Goal: Check status: Check status

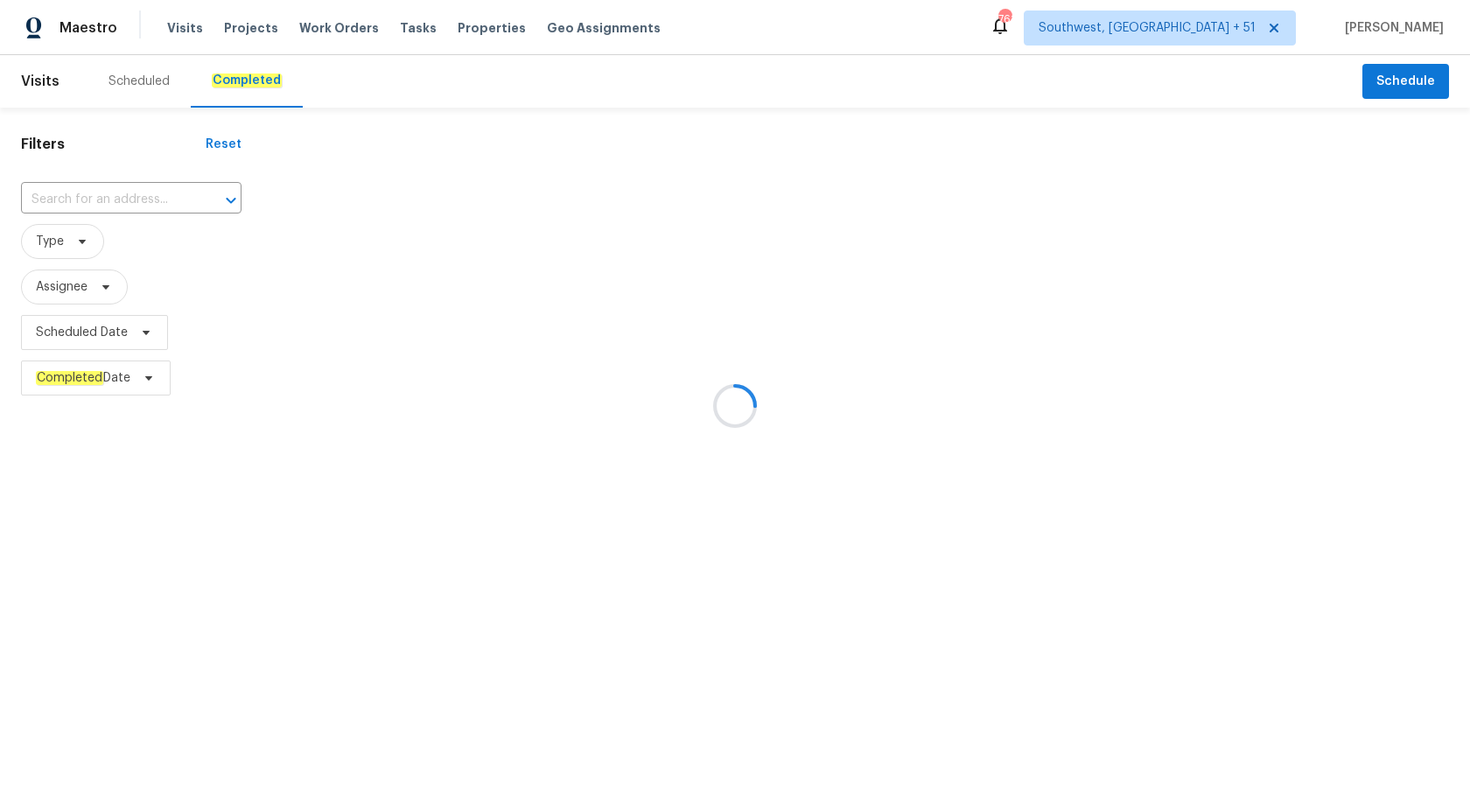
click at [75, 191] on div at bounding box center [735, 406] width 1470 height 812
click at [51, 219] on div at bounding box center [735, 406] width 1470 height 812
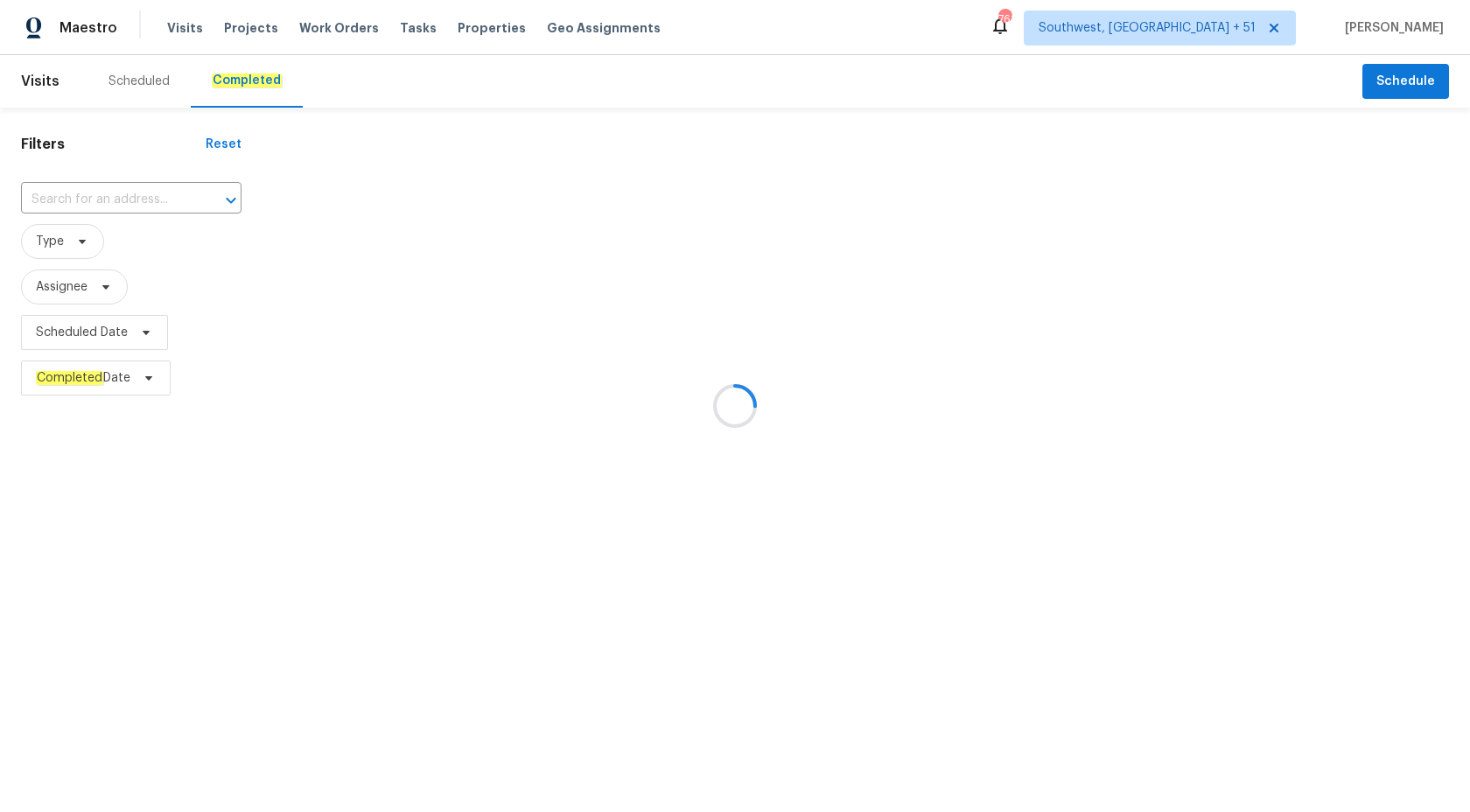
click at [51, 219] on div at bounding box center [735, 406] width 1470 height 812
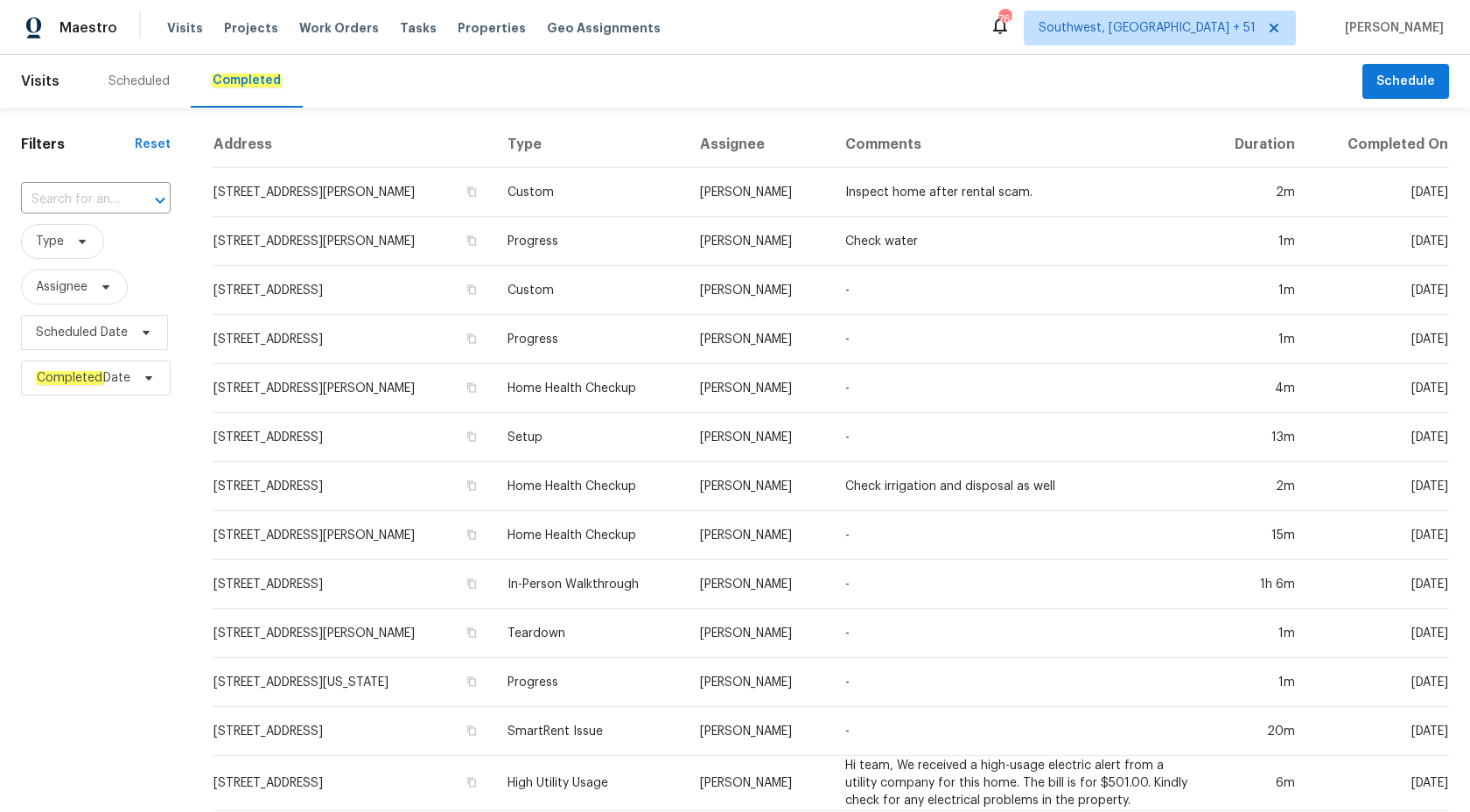
click at [51, 219] on span "Type" at bounding box center [96, 241] width 150 height 45
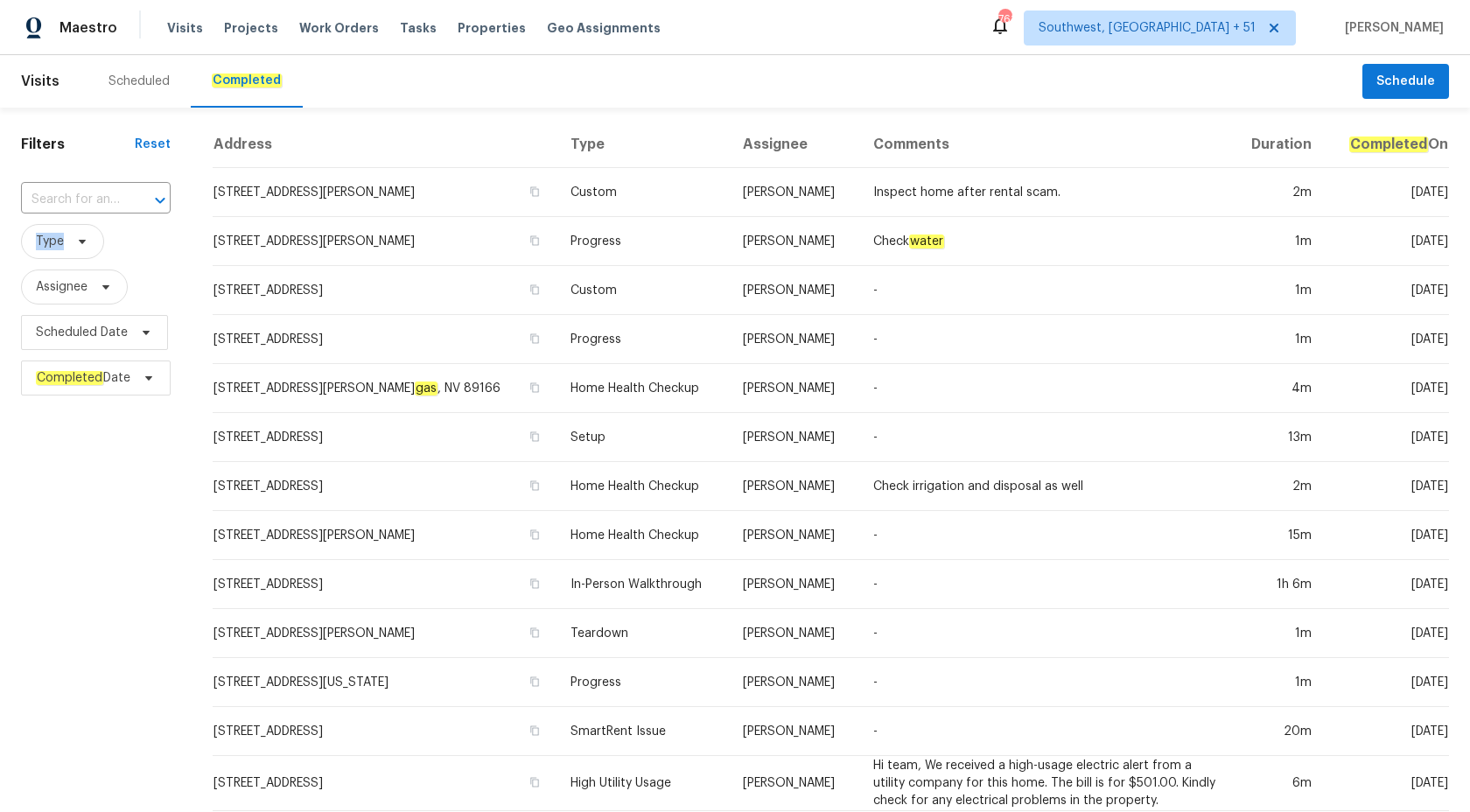
click at [51, 219] on span "Type" at bounding box center [96, 241] width 150 height 45
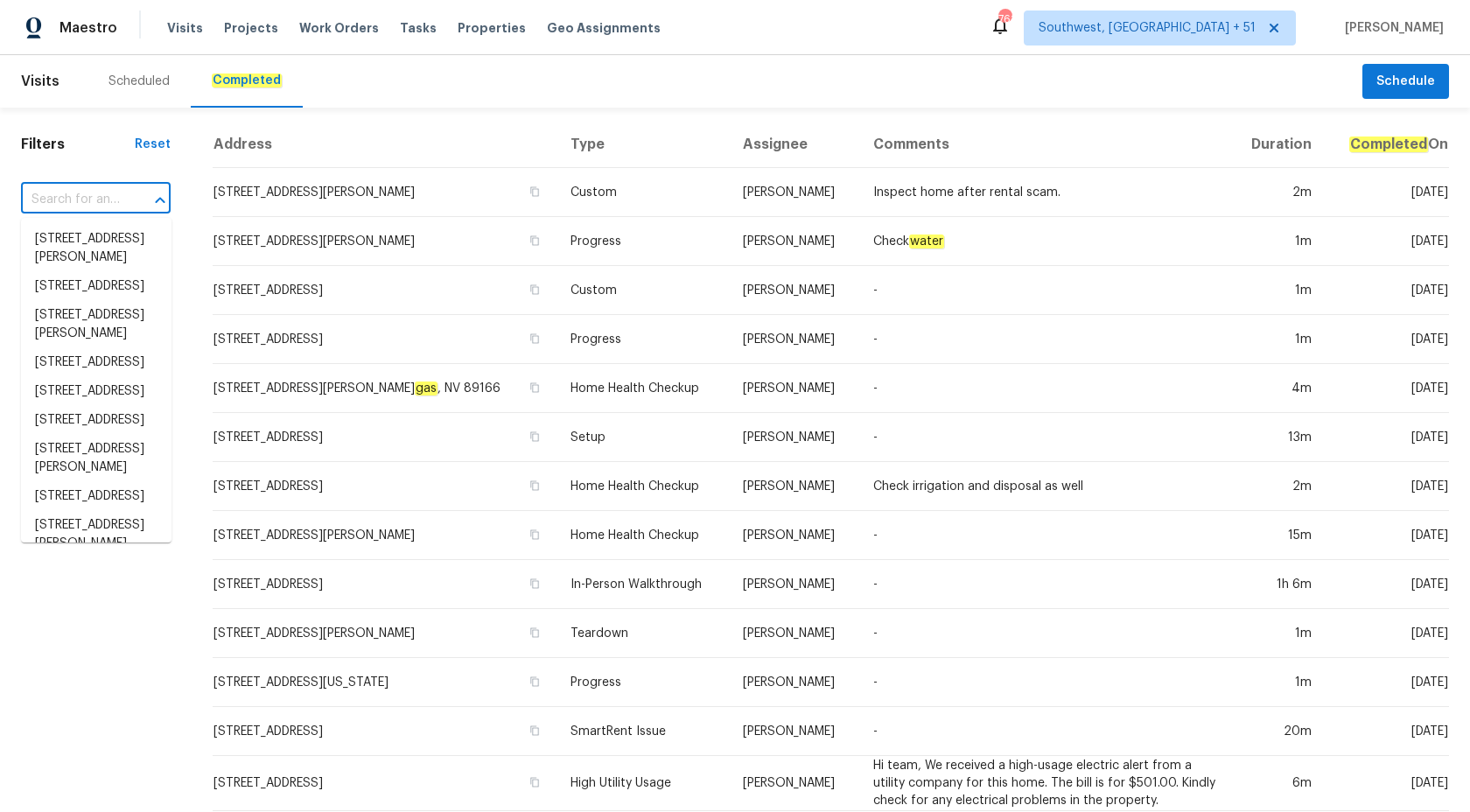
click at [59, 206] on input "text" at bounding box center [72, 199] width 101 height 27
paste input "2104 Wheaton Dr, Norman, OK 73071"
type input "2104 Wheaton Dr, Norman, OK 73071"
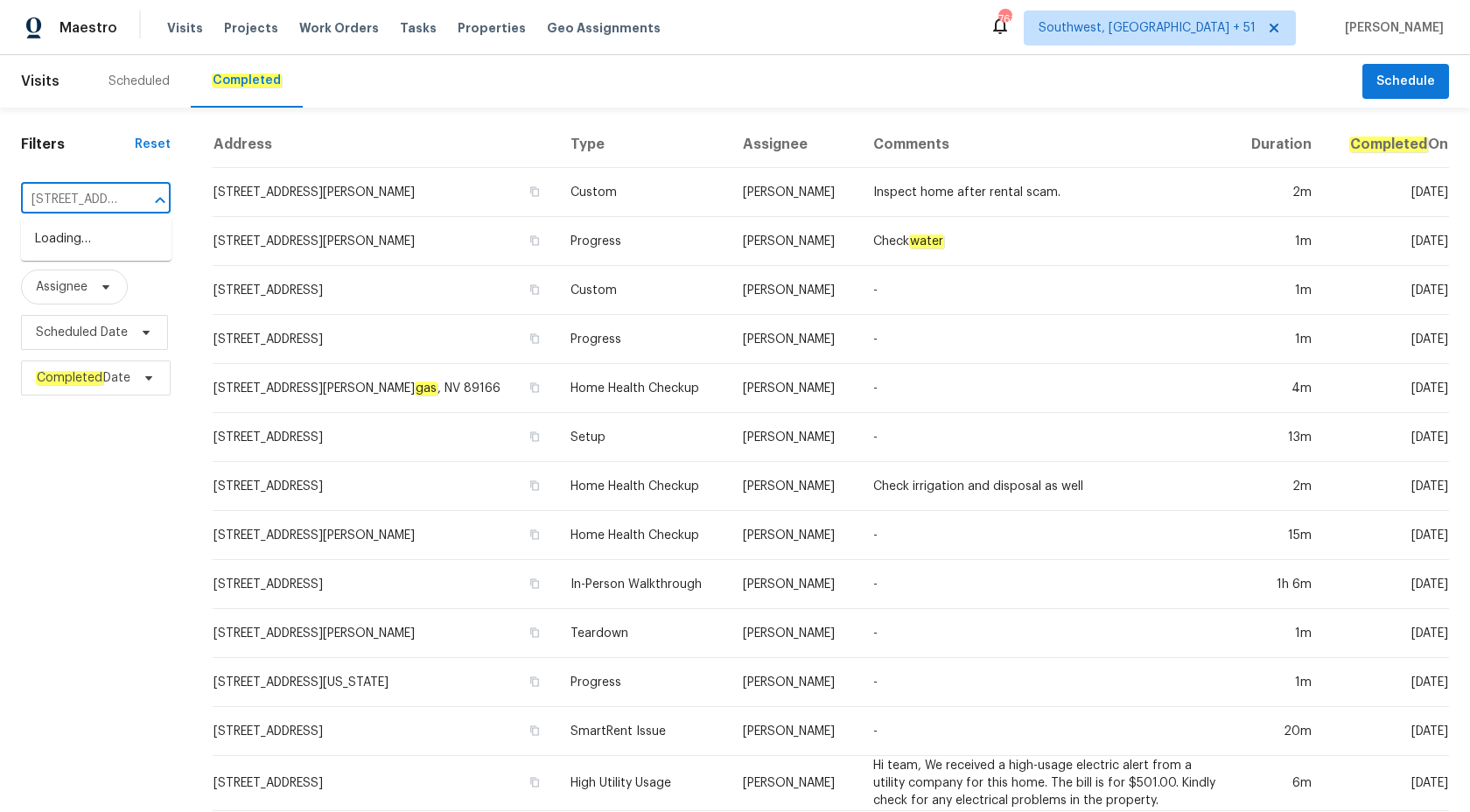
scroll to position [0, 119]
click at [104, 250] on li "2104 Wheaton Dr, Norman, OK 73071" at bounding box center [97, 248] width 151 height 47
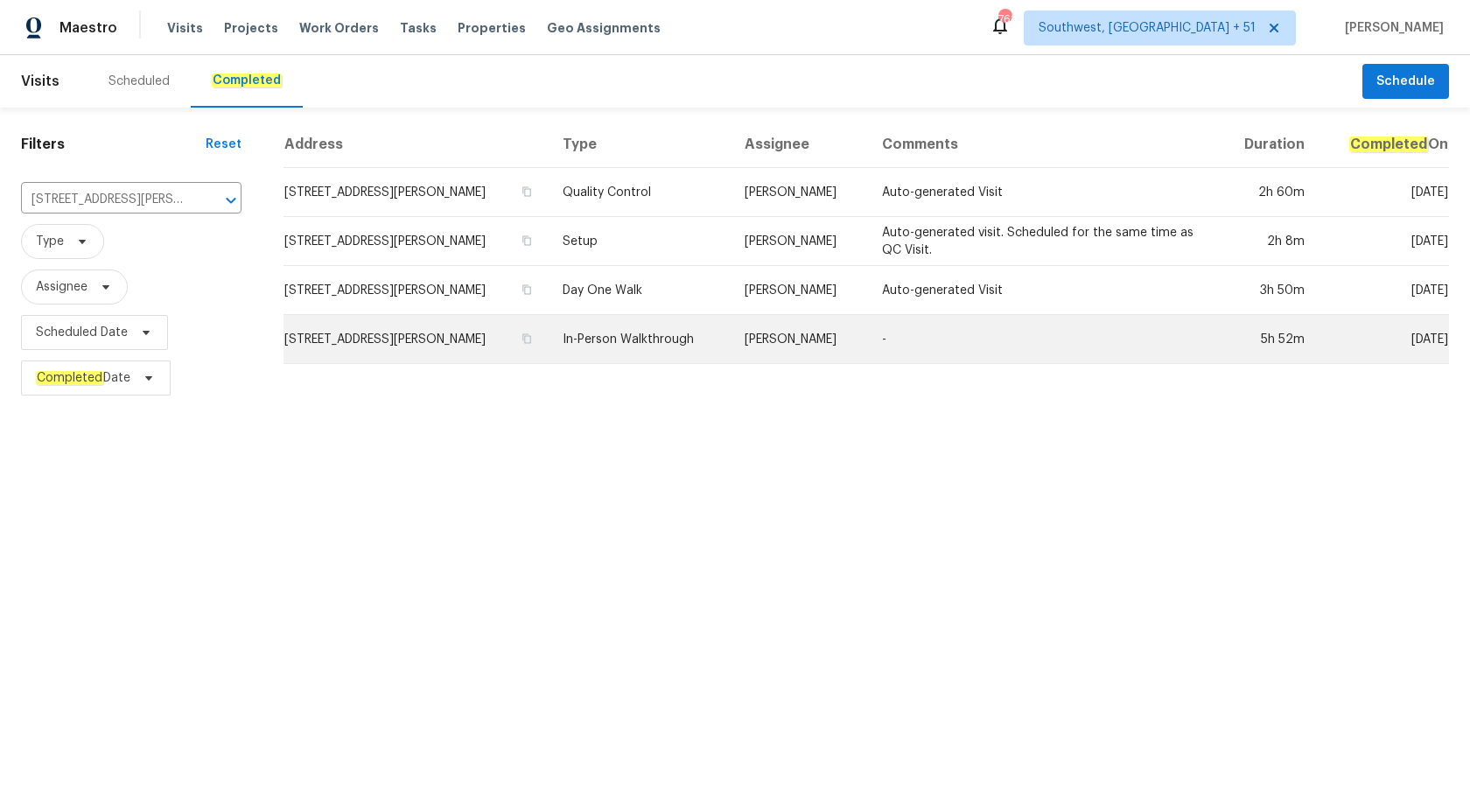
click at [731, 334] on td "In-Person Walkthrough" at bounding box center [639, 339] width 182 height 49
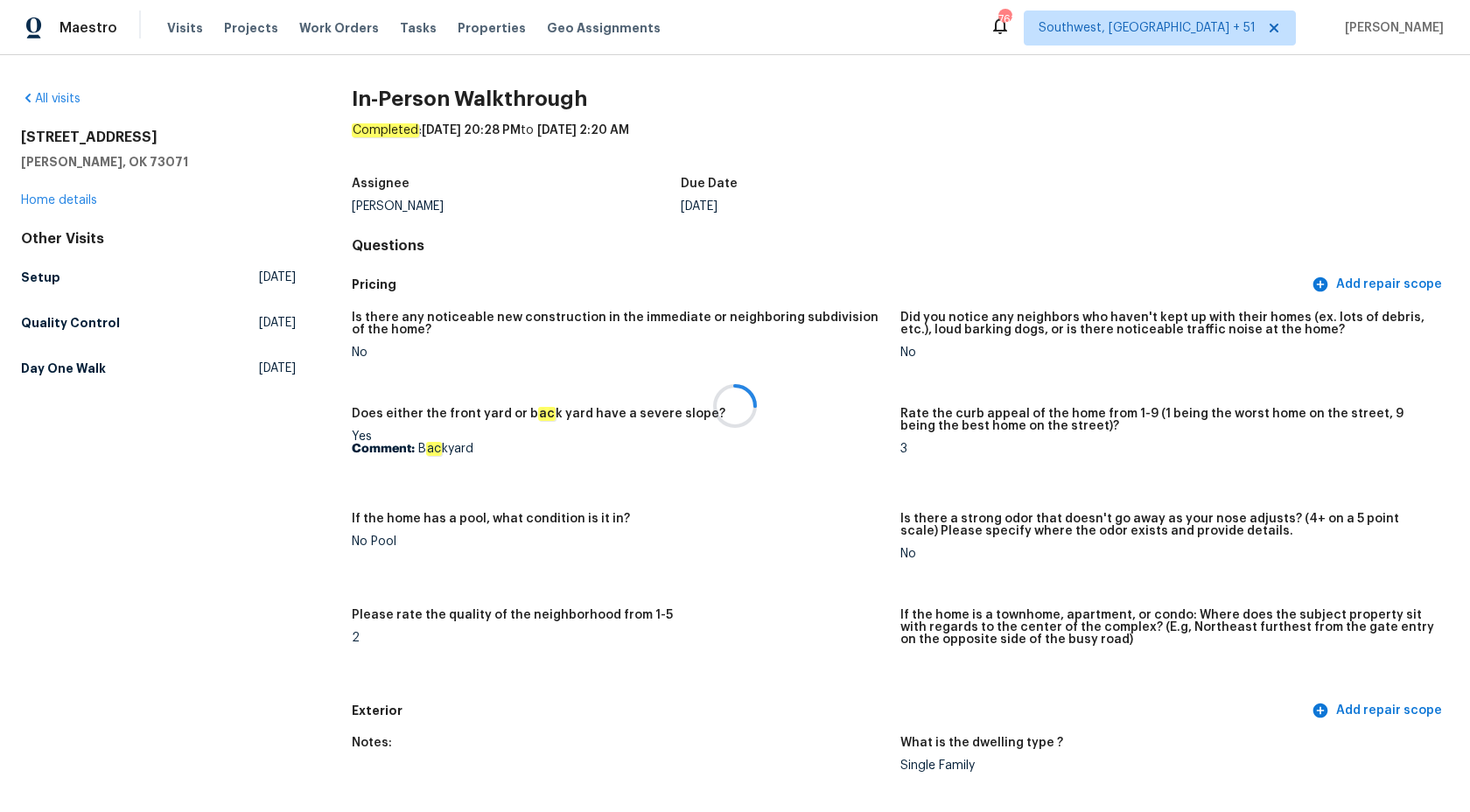
click at [80, 200] on div at bounding box center [735, 406] width 1470 height 812
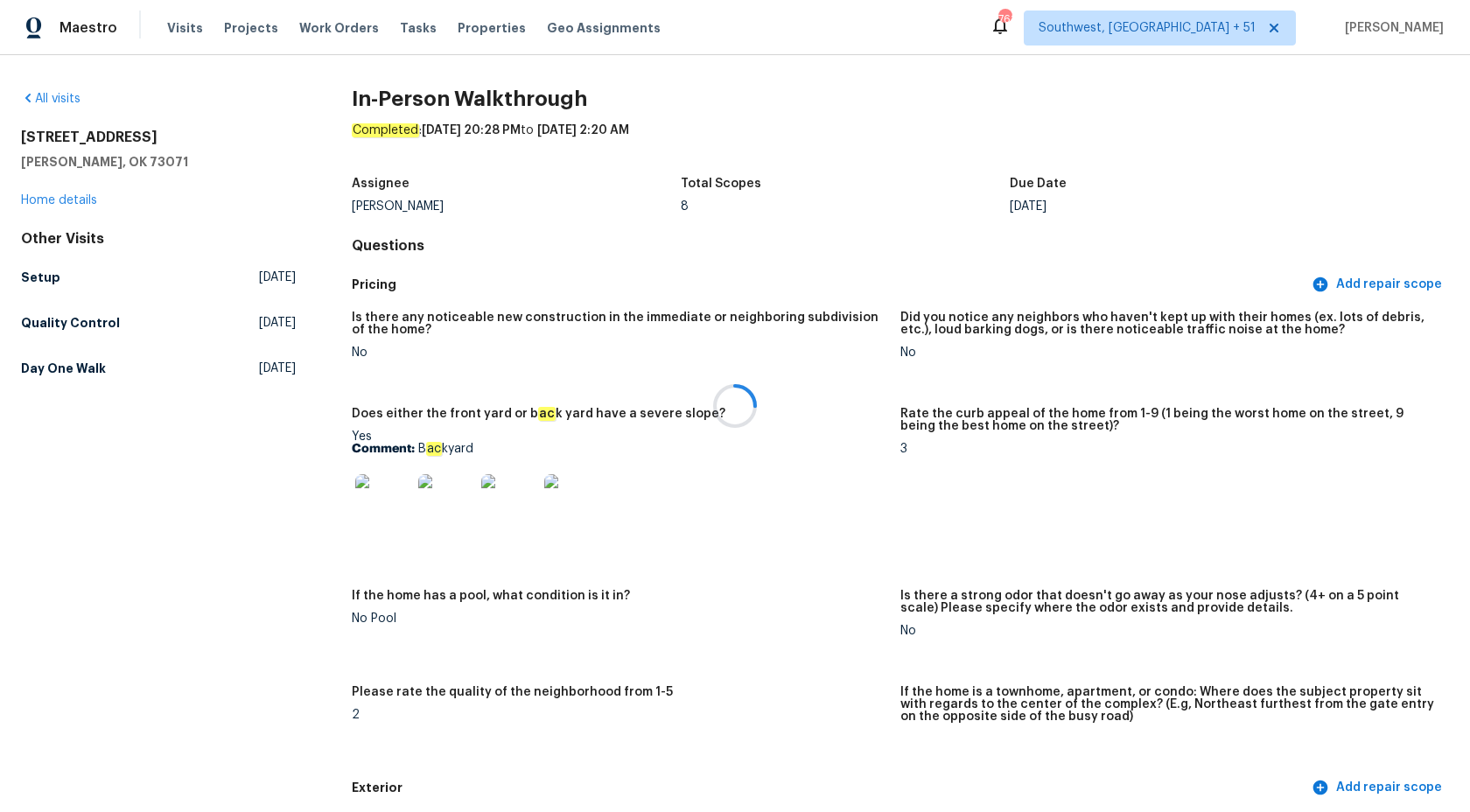
click at [80, 200] on div at bounding box center [735, 406] width 1470 height 812
click at [80, 200] on link "Home details" at bounding box center [59, 200] width 76 height 12
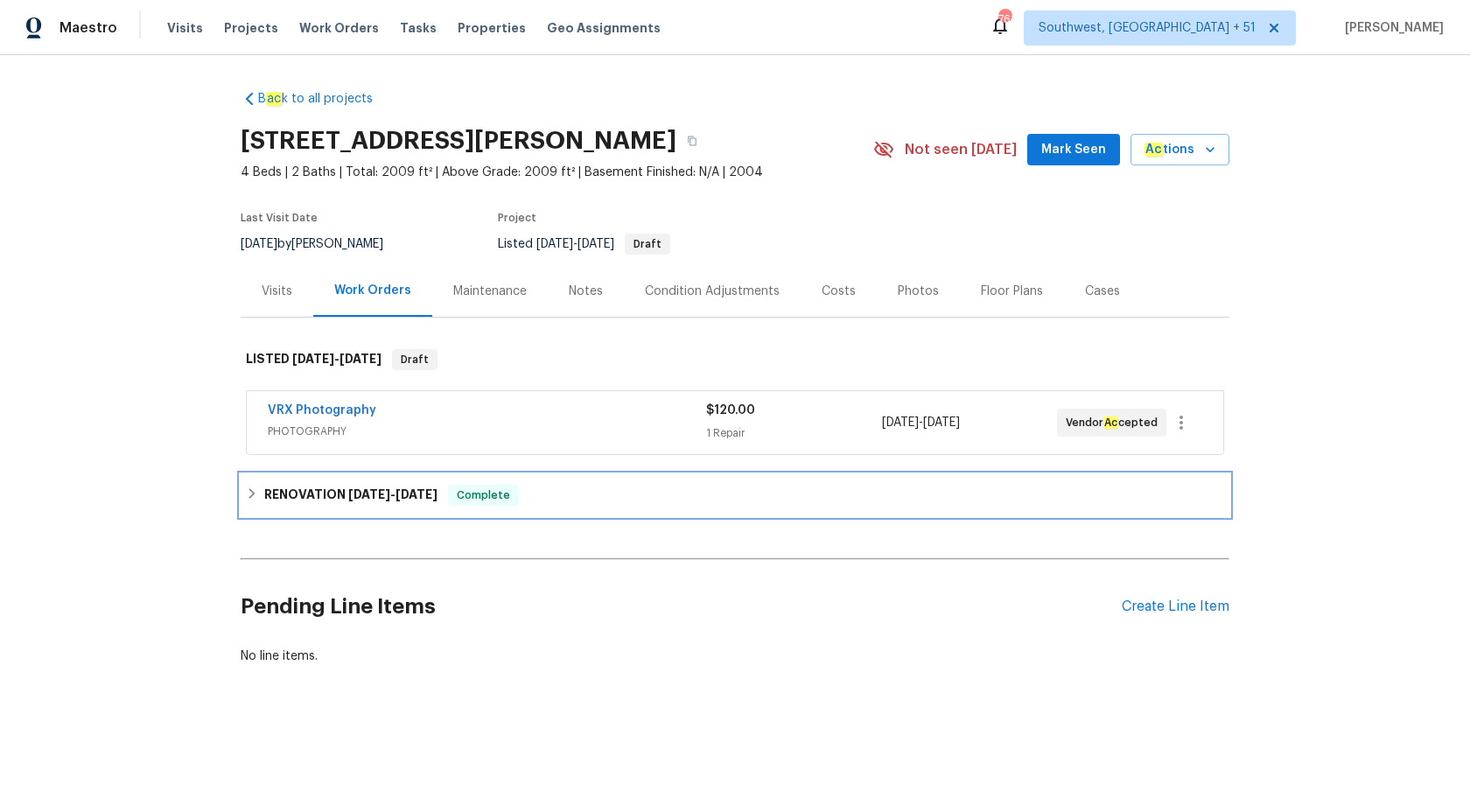
click at [460, 509] on div "RENOVATION 8/1/25 - 8/14/25 Complete" at bounding box center [734, 495] width 989 height 42
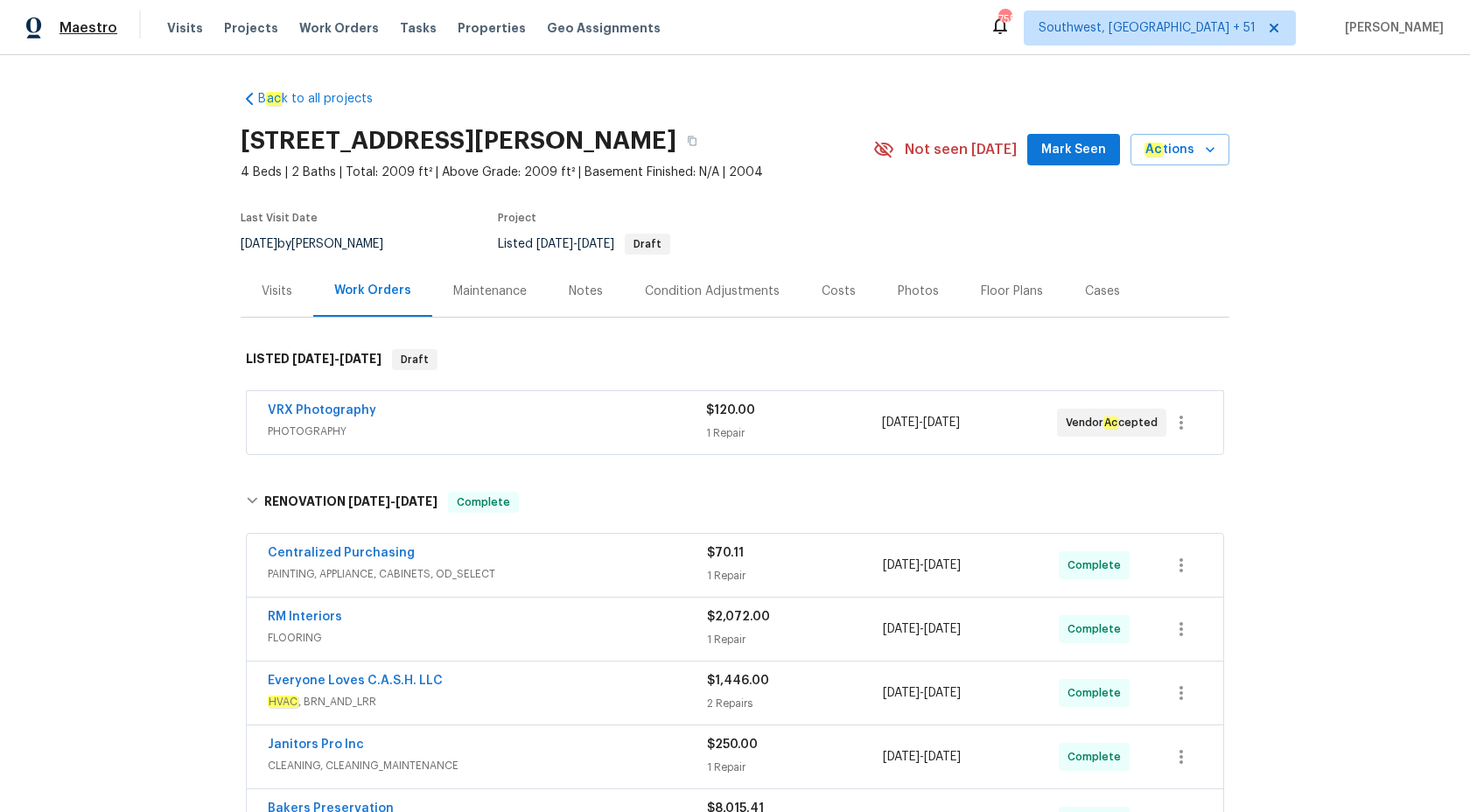
click at [87, 34] on span "Maestro" at bounding box center [88, 28] width 58 height 18
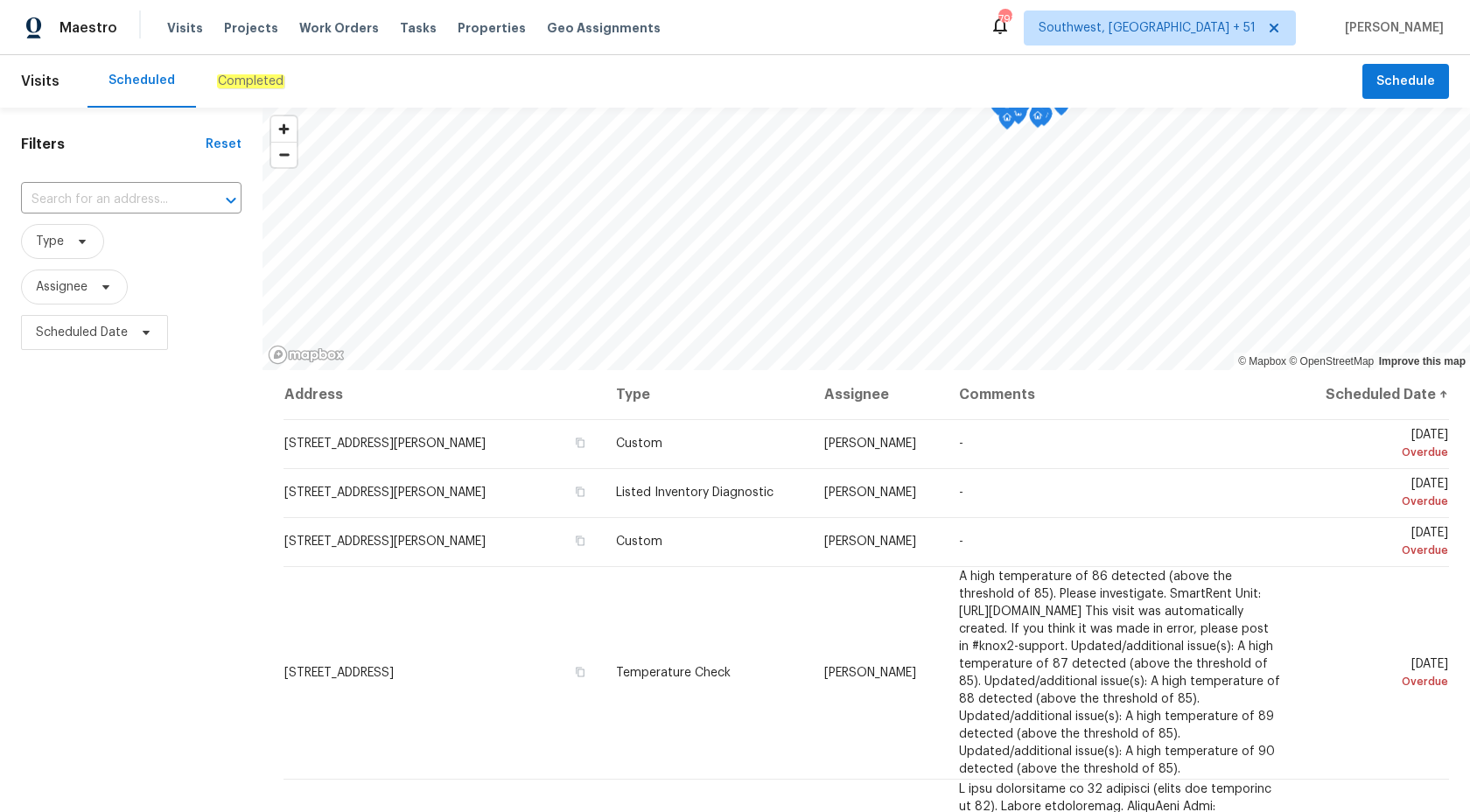
click at [214, 4] on div "Maestro Visits Projects Work Orders Tasks Properties Geo Assignments [STREET_AD…" at bounding box center [735, 27] width 1470 height 55
click at [235, 73] on div "Completed" at bounding box center [251, 82] width 67 height 18
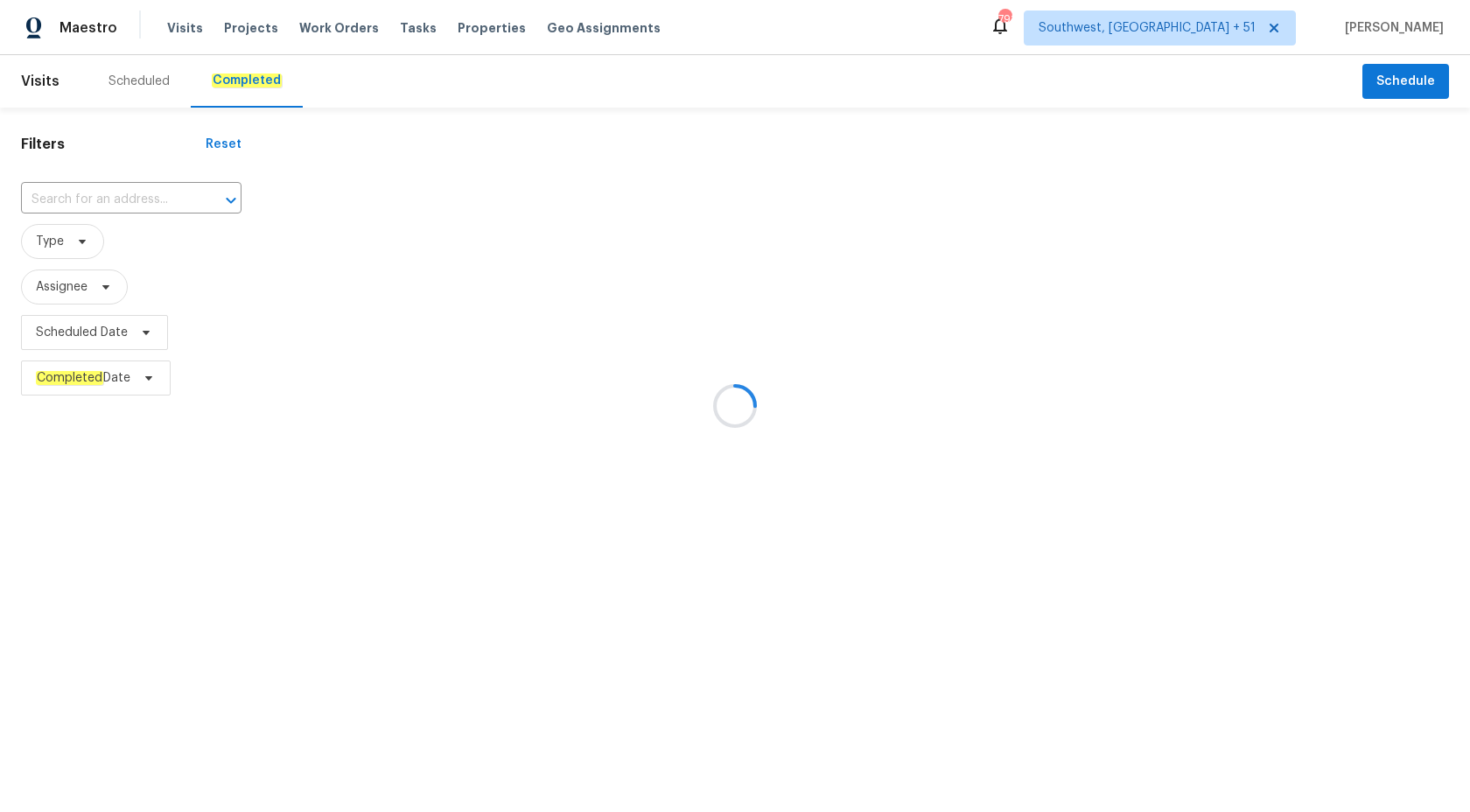
click at [163, 184] on div at bounding box center [735, 406] width 1470 height 812
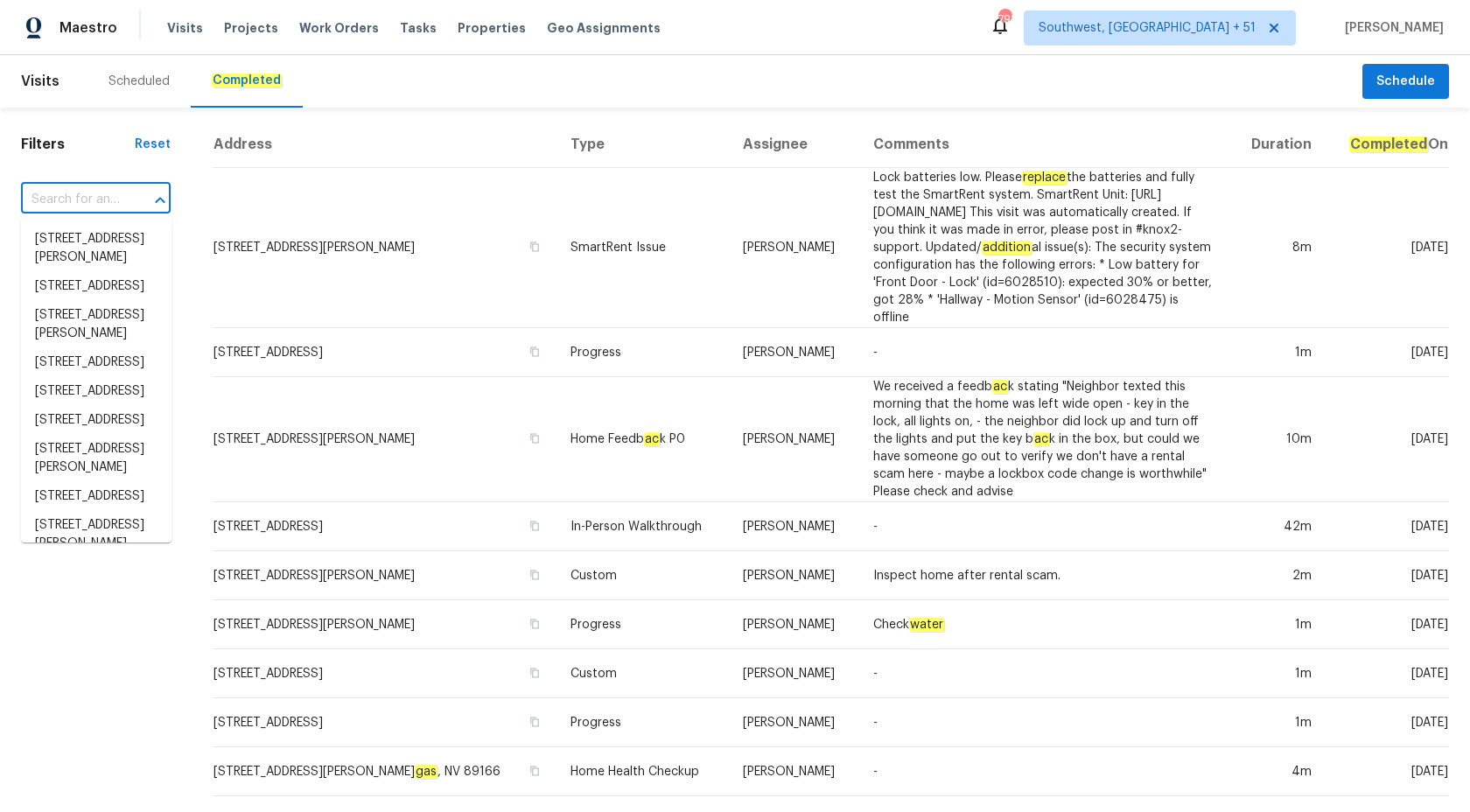
click at [56, 203] on input "text" at bounding box center [72, 199] width 101 height 27
paste input "[STREET_ADDRESS]"
type input "[STREET_ADDRESS]"
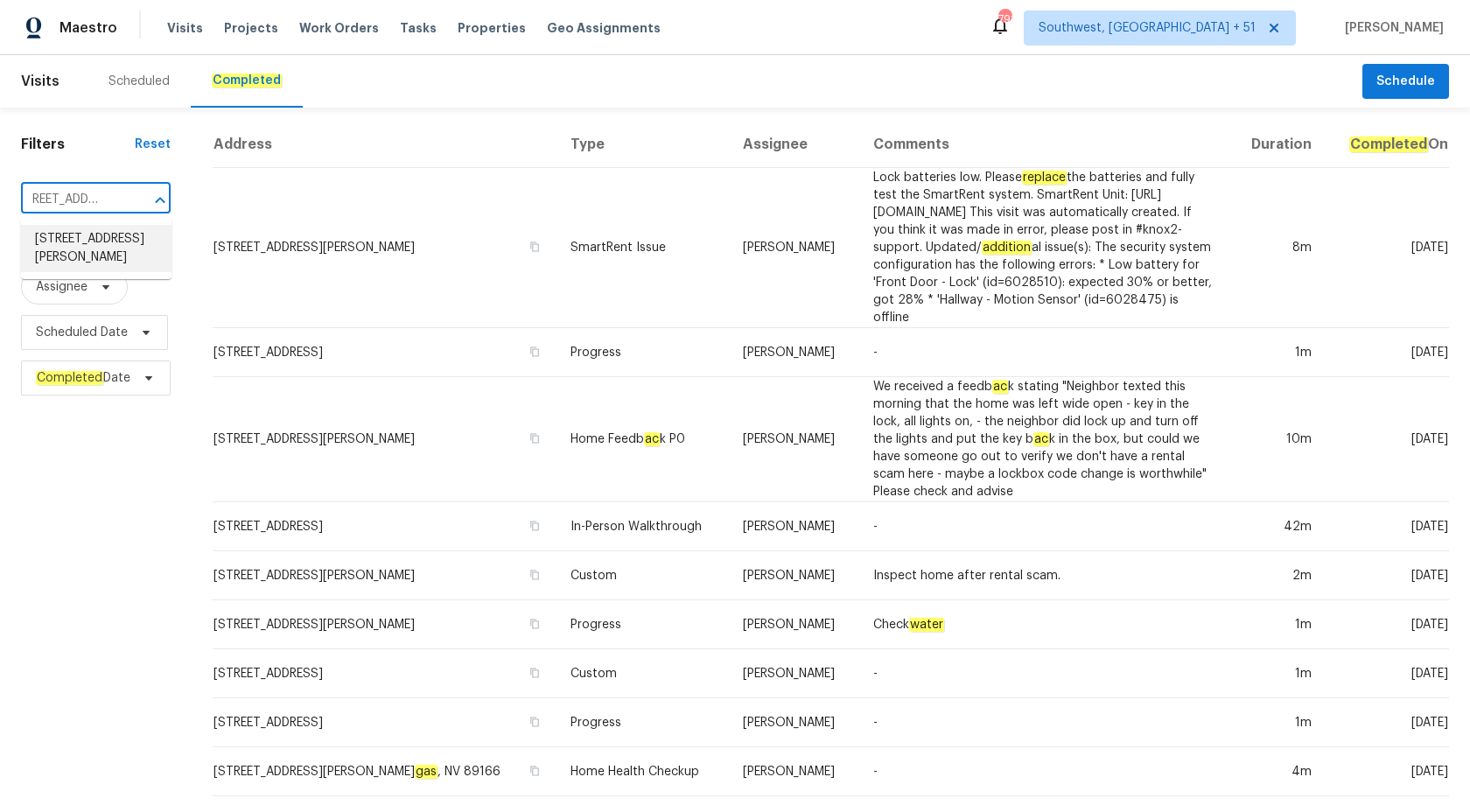
click at [112, 243] on li "[STREET_ADDRESS][PERSON_NAME]" at bounding box center [97, 248] width 151 height 47
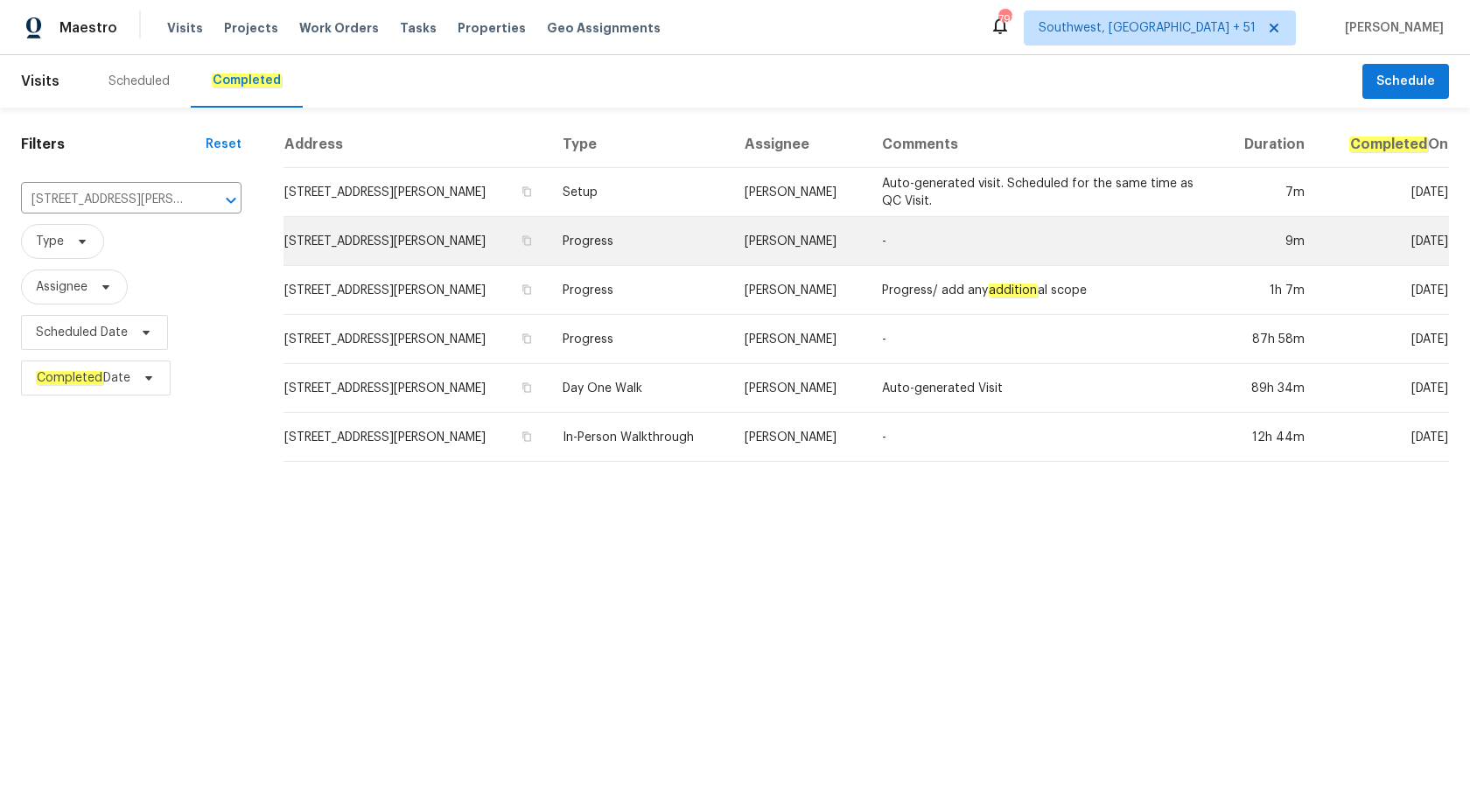
click at [755, 262] on td "[PERSON_NAME]" at bounding box center [799, 241] width 137 height 49
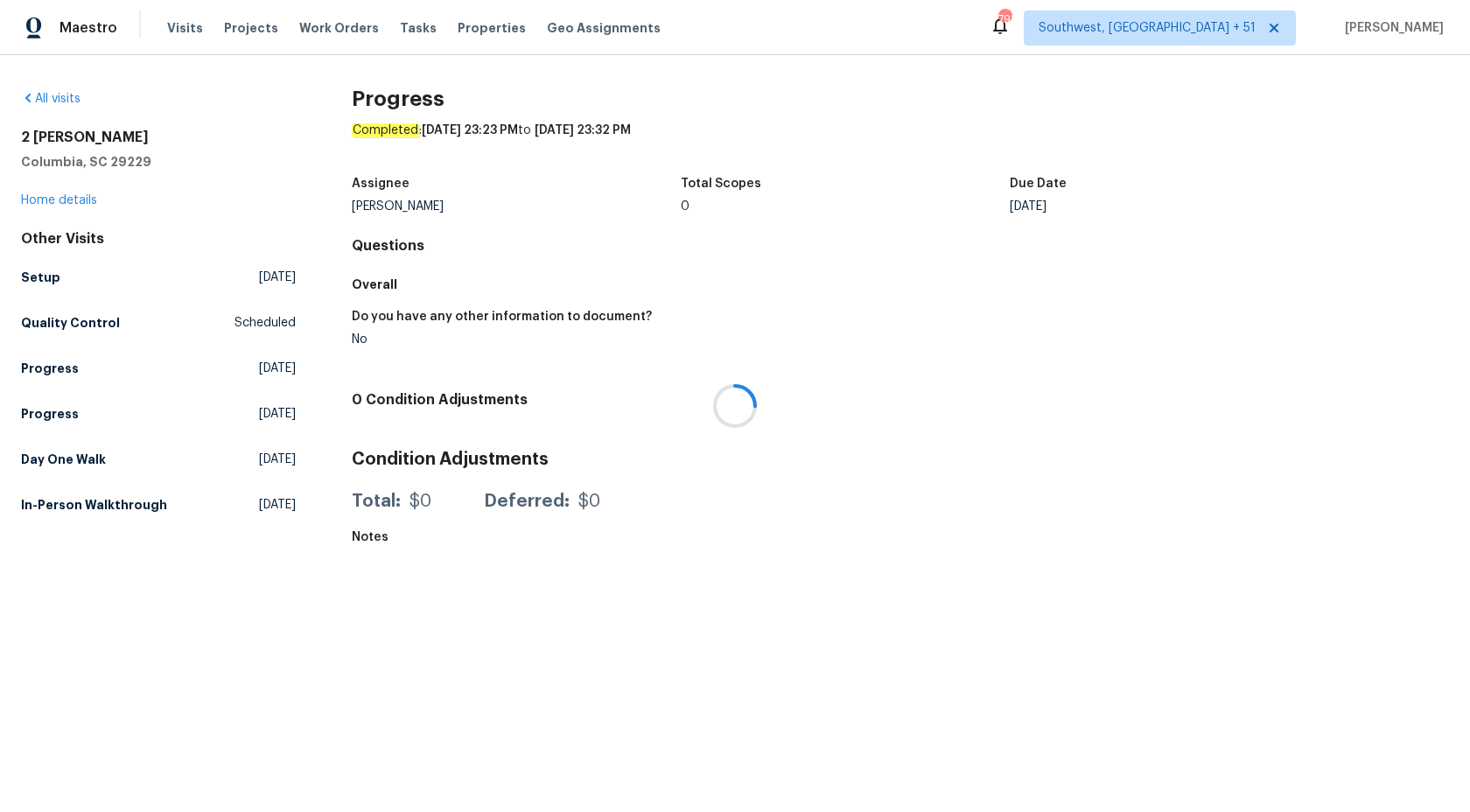
click at [74, 193] on div at bounding box center [735, 406] width 1470 height 812
click at [74, 196] on link "Home details" at bounding box center [59, 200] width 76 height 12
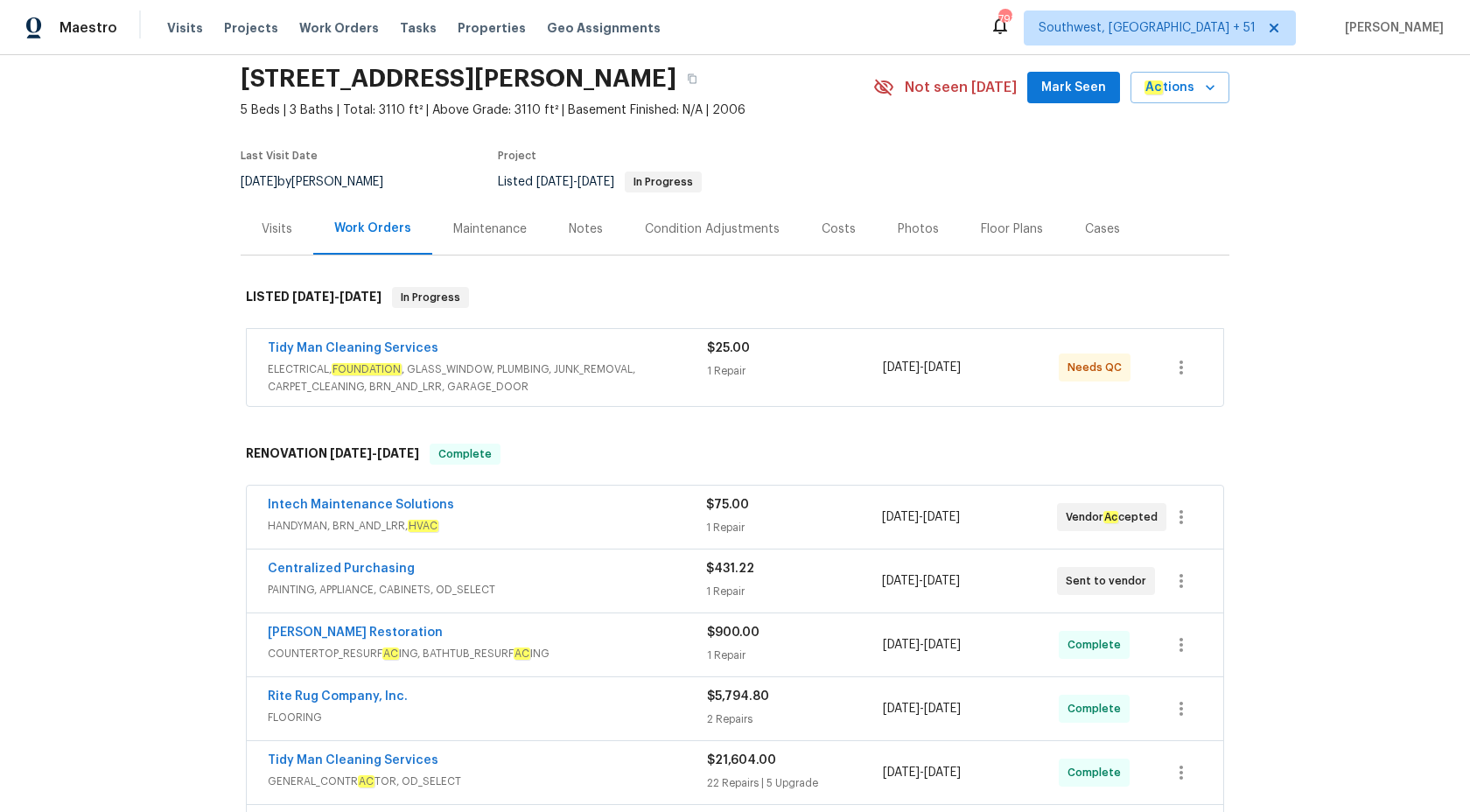
scroll to position [95, 0]
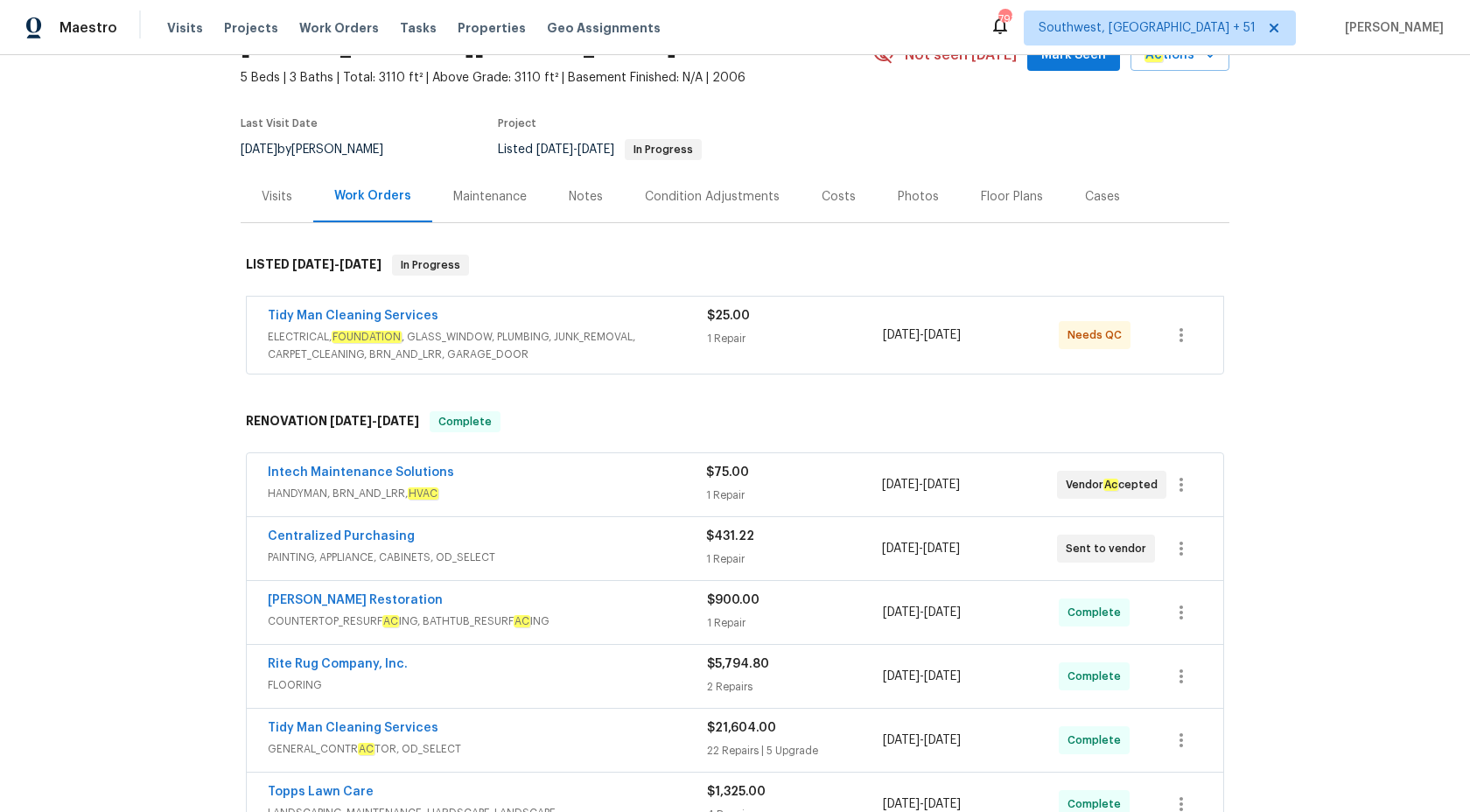
click at [660, 322] on div "Tidy Man Cleaning Services" at bounding box center [488, 317] width 440 height 21
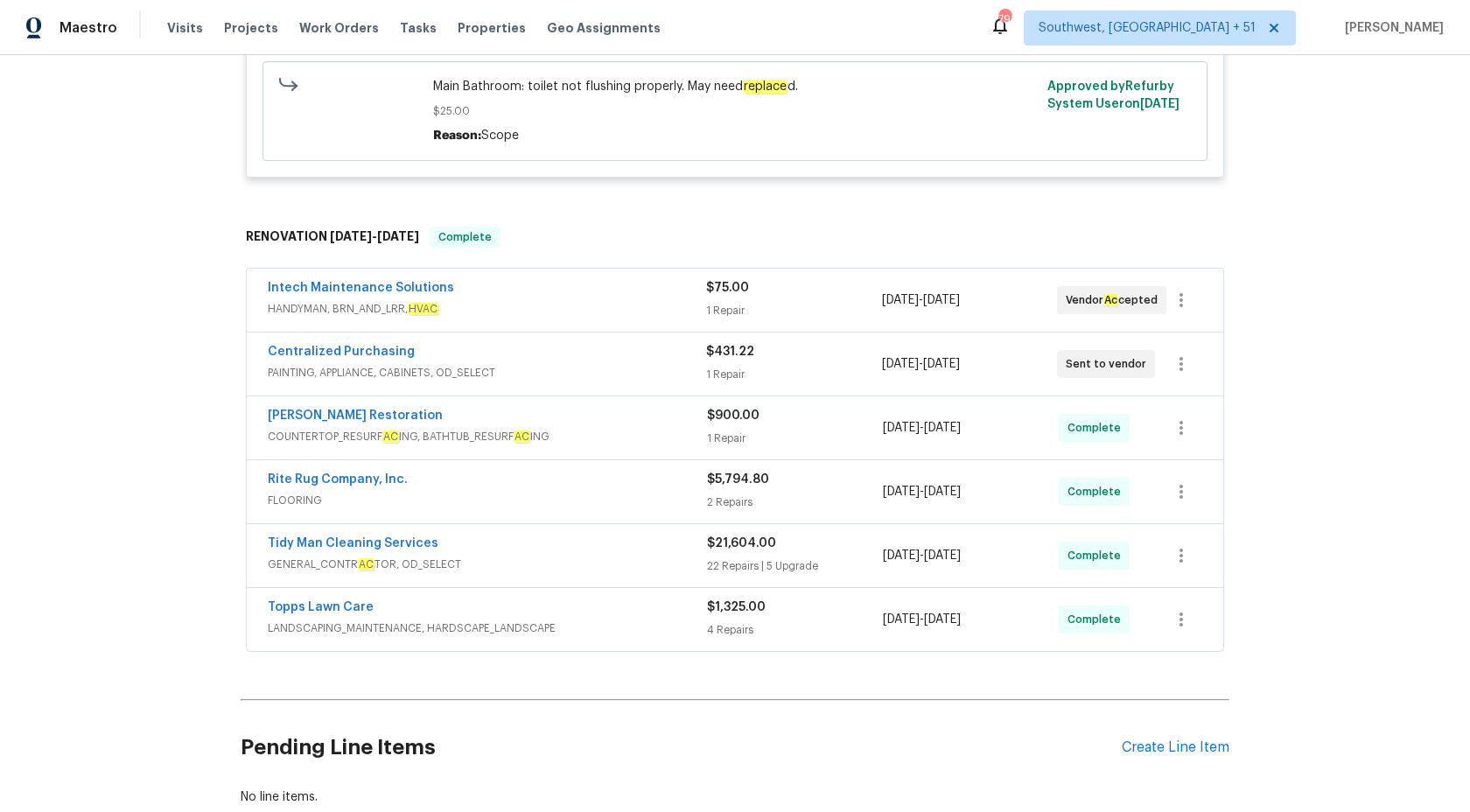
scroll to position [550, 0]
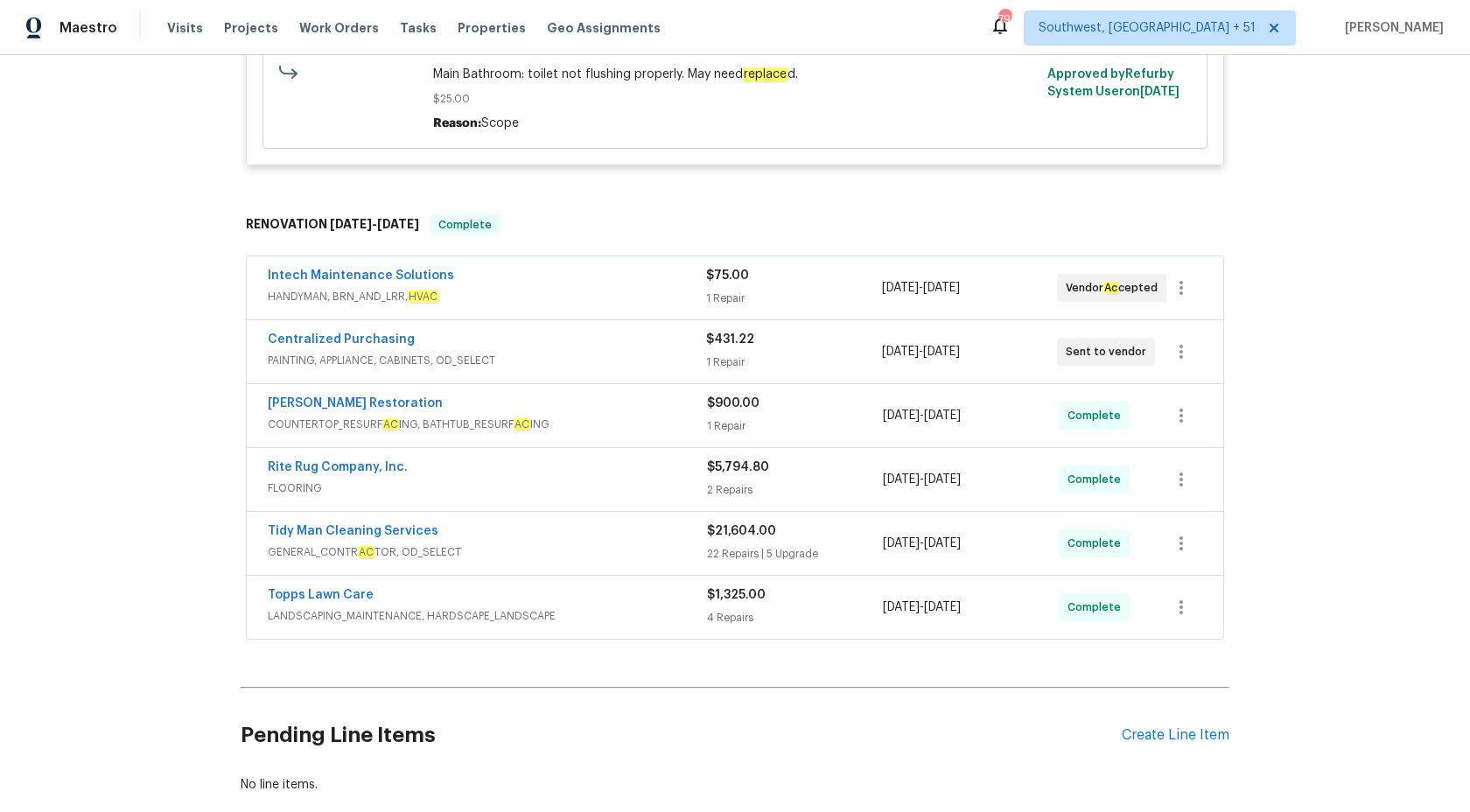
click at [593, 293] on span "HANDYMAN, BRN_AND_LRR, HVAC" at bounding box center [487, 297] width 439 height 18
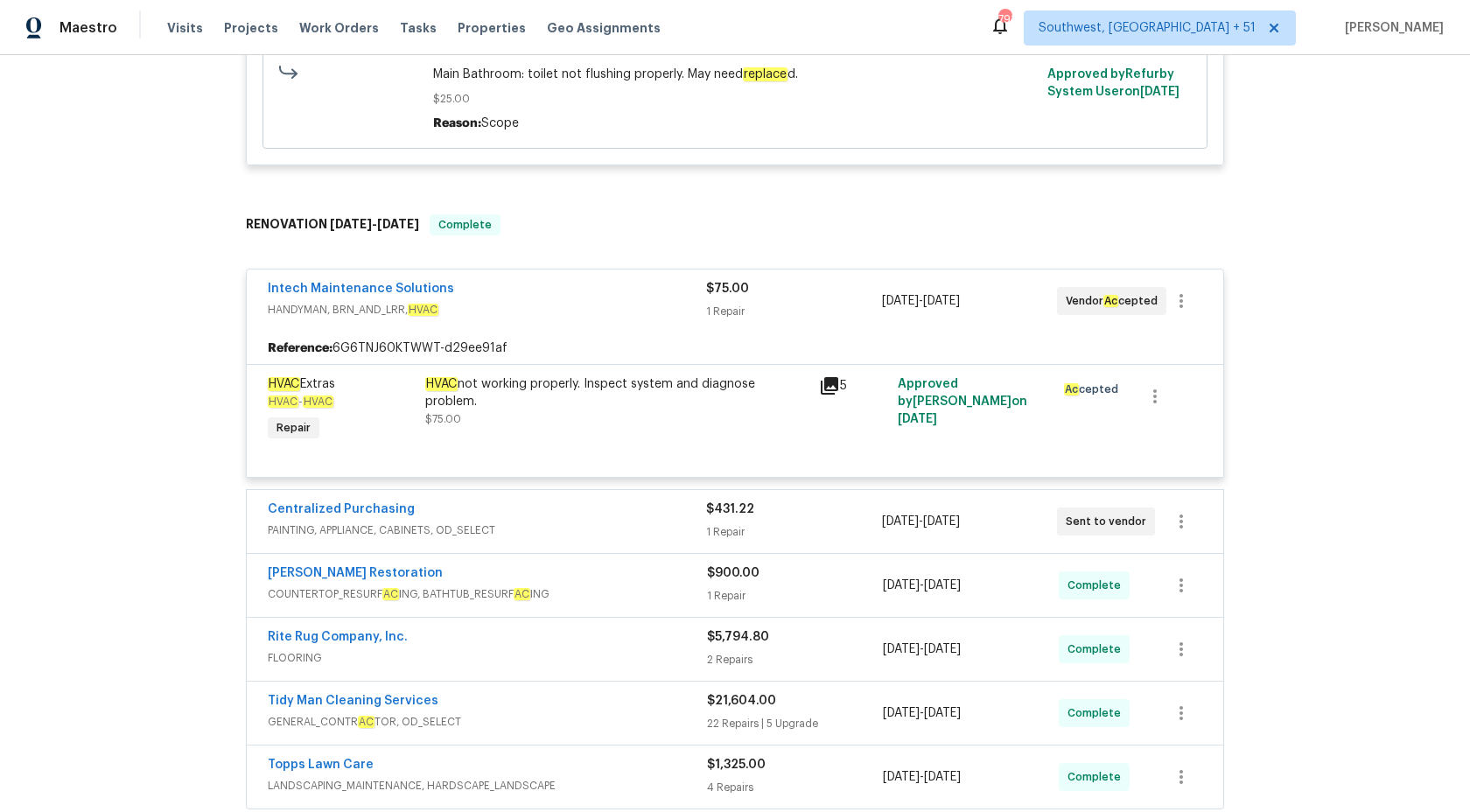
click at [593, 293] on div "Intech Maintenance Solutions" at bounding box center [487, 291] width 439 height 21
